Goal: Information Seeking & Learning: Learn about a topic

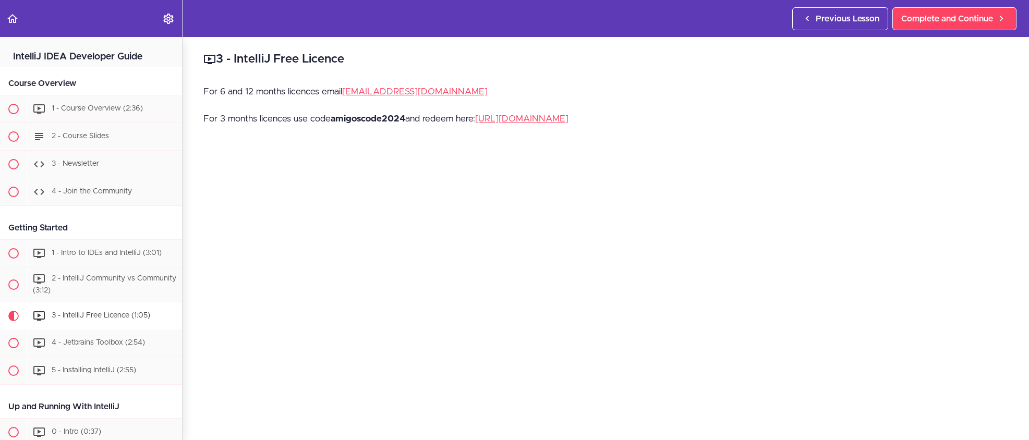
scroll to position [260, 0]
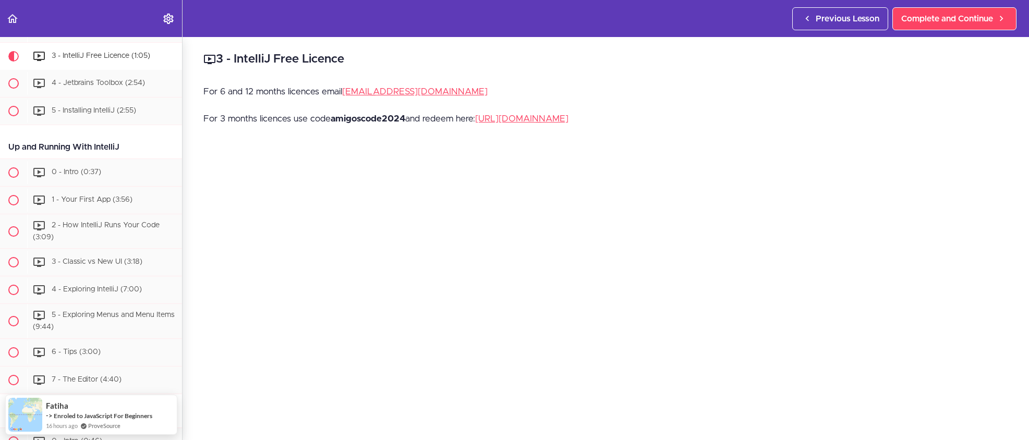
drag, startPoint x: 480, startPoint y: 118, endPoint x: 458, endPoint y: 111, distance: 23.3
click at [461, 111] on div "For 6 and 12 months licences email [EMAIL_ADDRESS][DOMAIN_NAME] For 3 months li…" at bounding box center [605, 111] width 805 height 54
click at [464, 84] on div "3 - IntelliJ Free Licence For 6 and 12 months licences email [EMAIL_ADDRESS][DO…" at bounding box center [606, 238] width 847 height 403
click at [348, 118] on strong "amigoscode2024" at bounding box center [368, 118] width 75 height 9
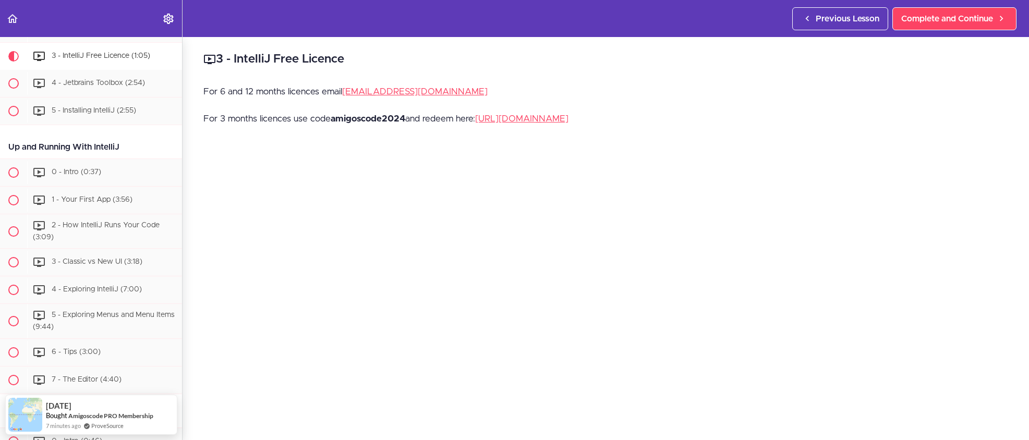
copy p "amigoscode2024"
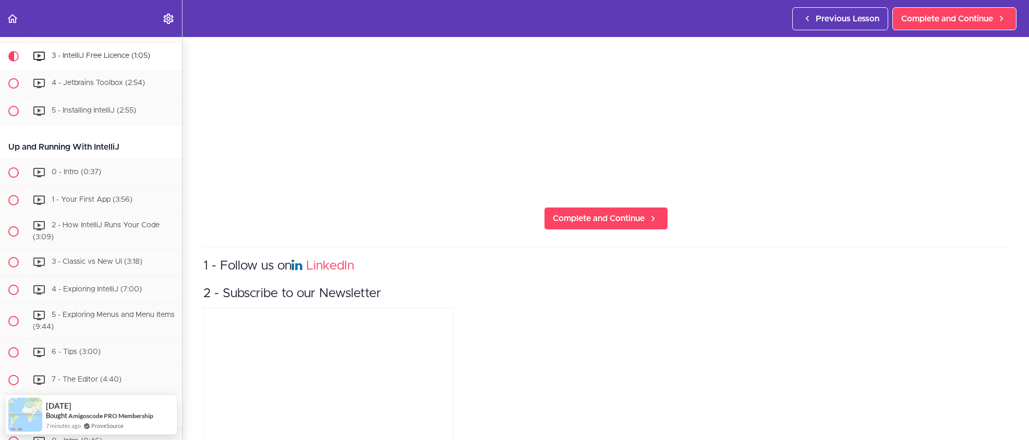
scroll to position [423, 0]
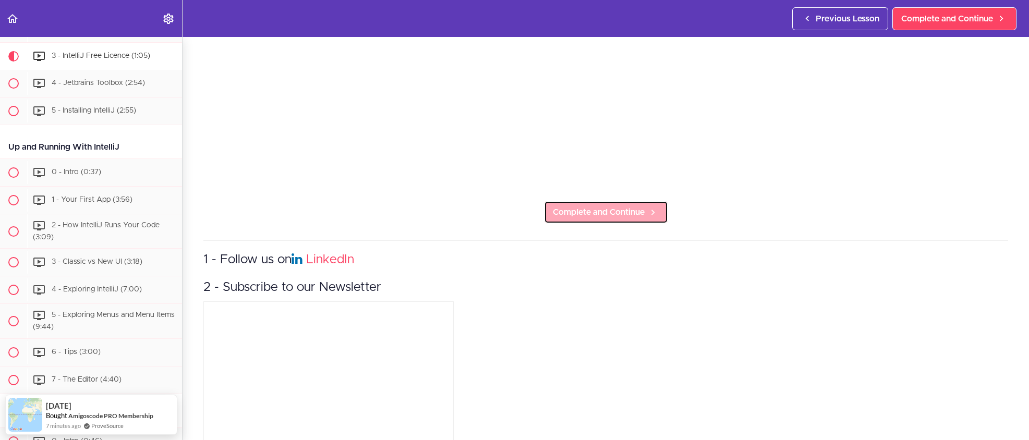
click at [593, 213] on span "Complete and Continue" at bounding box center [599, 212] width 92 height 13
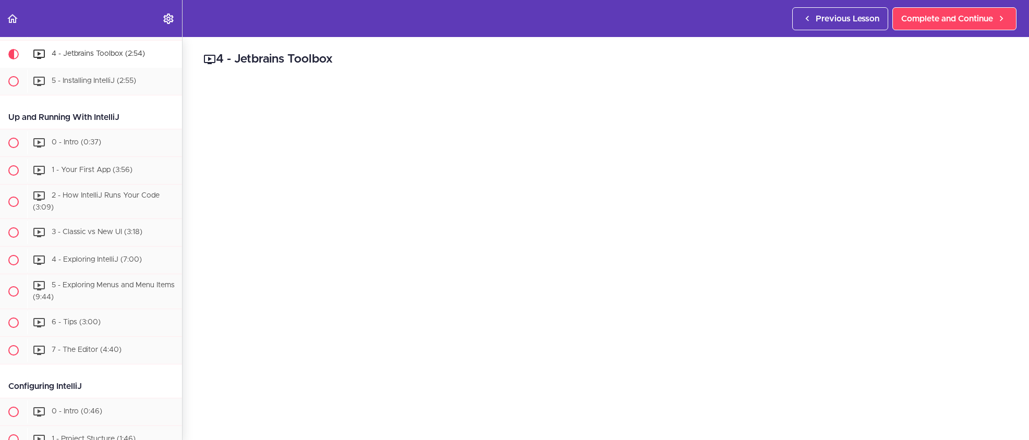
scroll to position [290, 0]
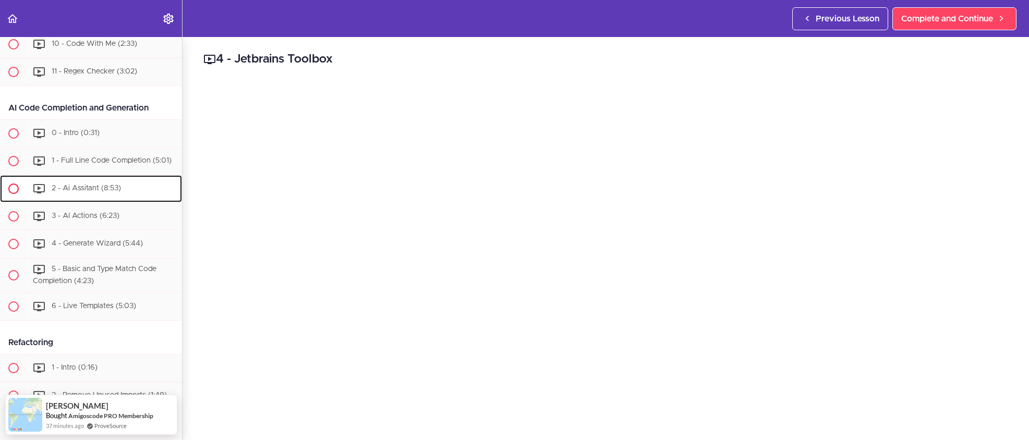
click at [100, 186] on span "2 - Ai Assitant (8:53)" at bounding box center [86, 188] width 69 height 7
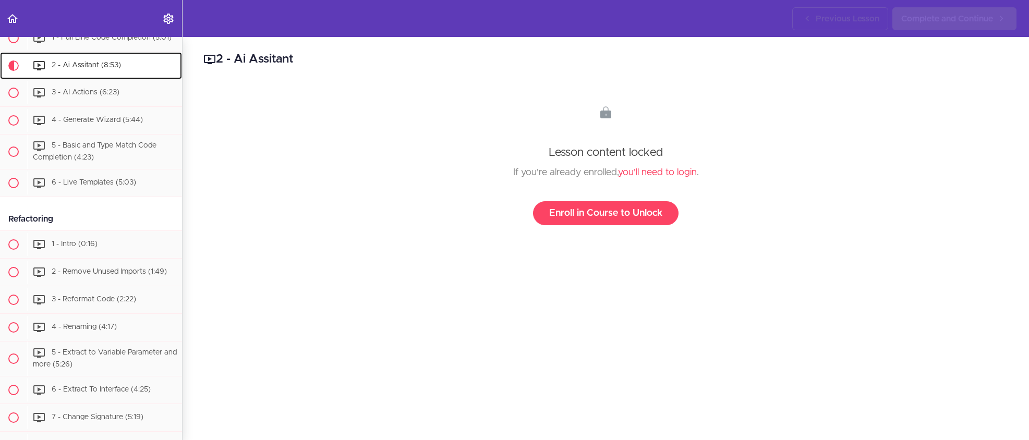
scroll to position [1782, 0]
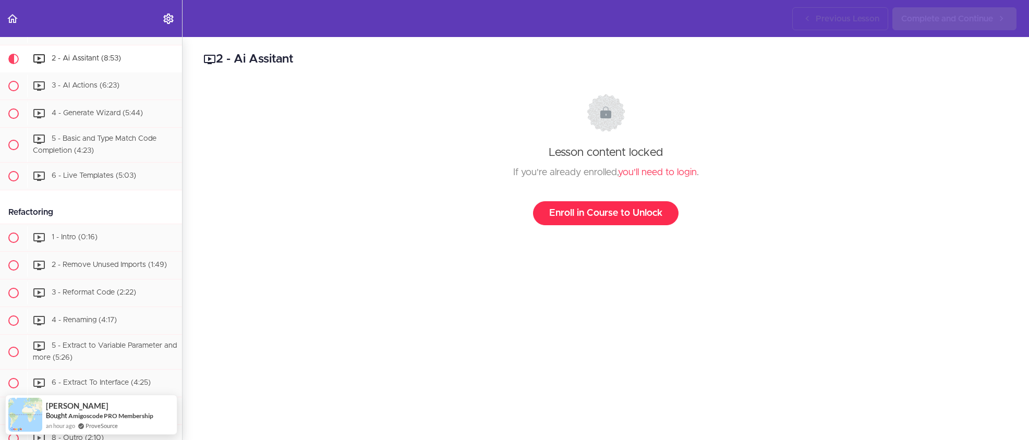
click at [626, 214] on link "Enroll in Course to Unlock" at bounding box center [606, 213] width 146 height 24
